Goal: Download file/media

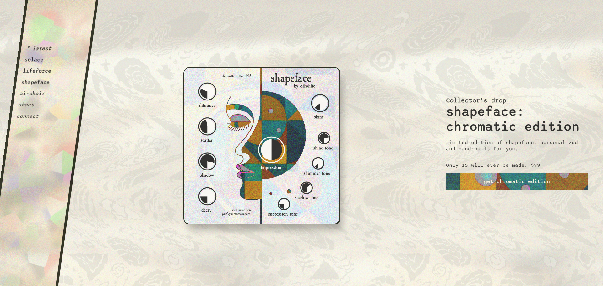
click at [38, 58] on button "solace" at bounding box center [34, 60] width 20 height 6
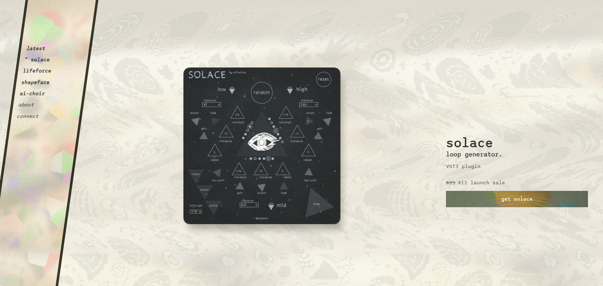
click at [36, 68] on button "lifeforce" at bounding box center [37, 71] width 29 height 6
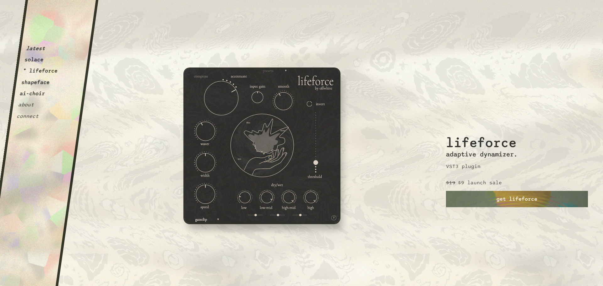
click at [37, 82] on button "shapeface" at bounding box center [35, 82] width 29 height 6
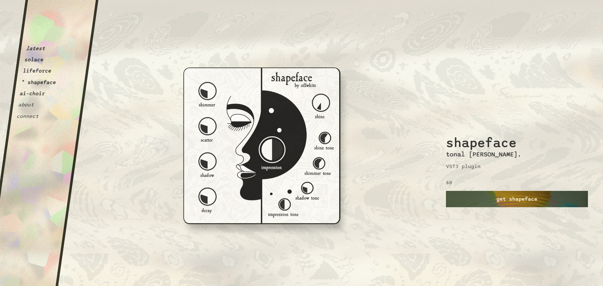
click at [495, 204] on link "get shapeface" at bounding box center [517, 199] width 142 height 16
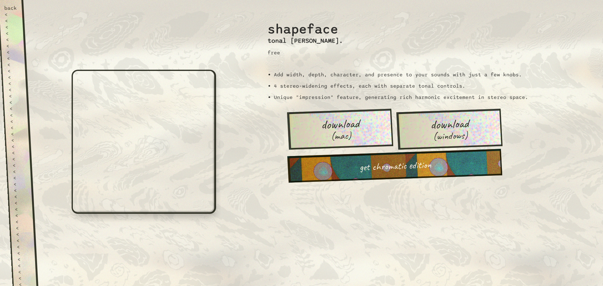
click at [442, 136] on span "(windows)" at bounding box center [449, 136] width 35 height 12
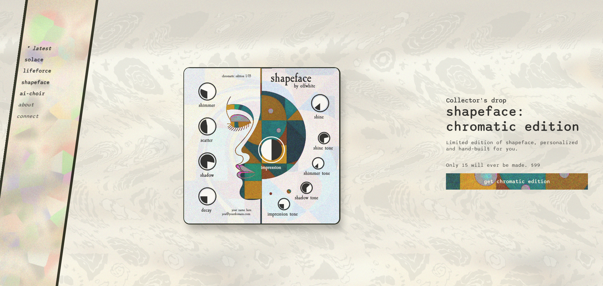
click at [28, 95] on button "ai-choir" at bounding box center [32, 93] width 26 height 6
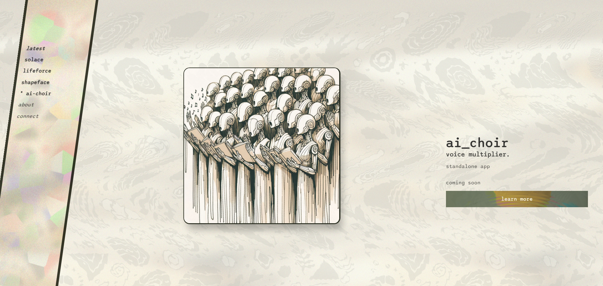
click at [36, 74] on button "lifeforce" at bounding box center [37, 71] width 29 height 6
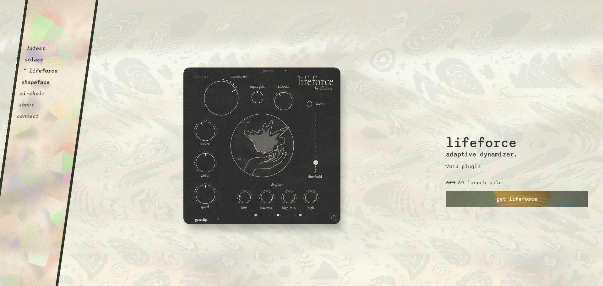
click at [274, 142] on img at bounding box center [261, 145] width 157 height 157
click at [31, 60] on button "solace" at bounding box center [34, 60] width 20 height 6
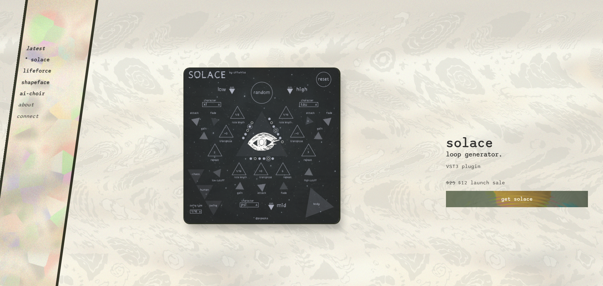
click at [39, 50] on button "latest" at bounding box center [36, 48] width 20 height 6
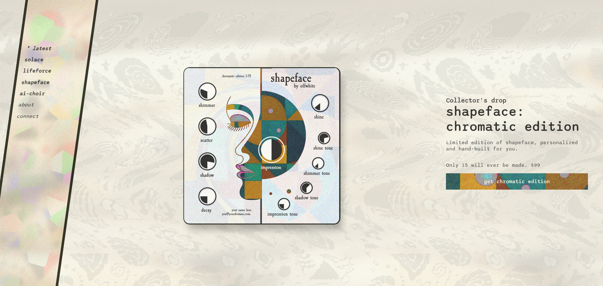
click at [40, 71] on button "lifeforce" at bounding box center [37, 71] width 29 height 6
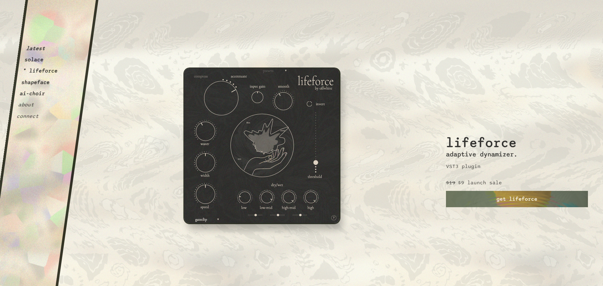
click at [40, 83] on button "shapeface" at bounding box center [35, 82] width 29 height 6
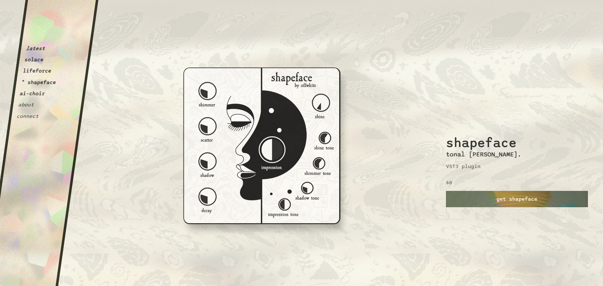
click at [41, 92] on button "ai-choir" at bounding box center [32, 93] width 26 height 6
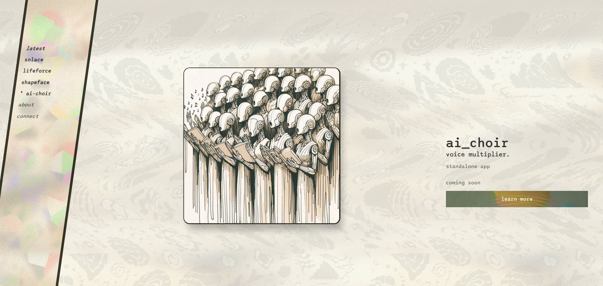
click at [45, 70] on button "lifeforce" at bounding box center [37, 71] width 29 height 6
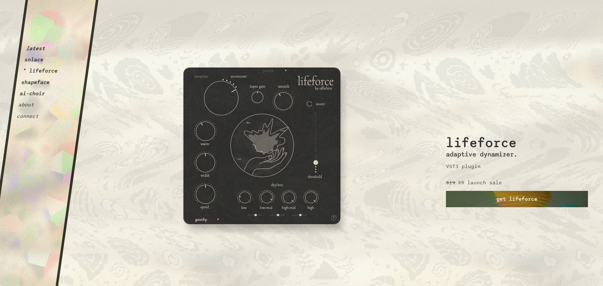
click at [484, 197] on link "get lifeforce" at bounding box center [517, 199] width 142 height 16
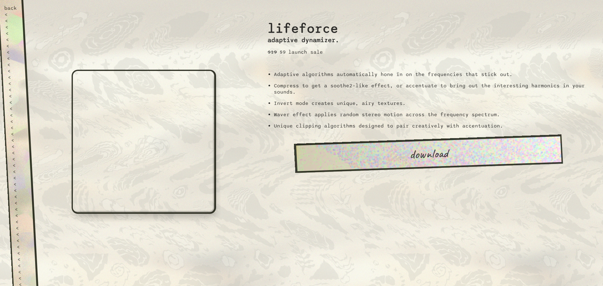
click at [363, 150] on link "download" at bounding box center [428, 153] width 269 height 39
